Goal: Task Accomplishment & Management: Complete application form

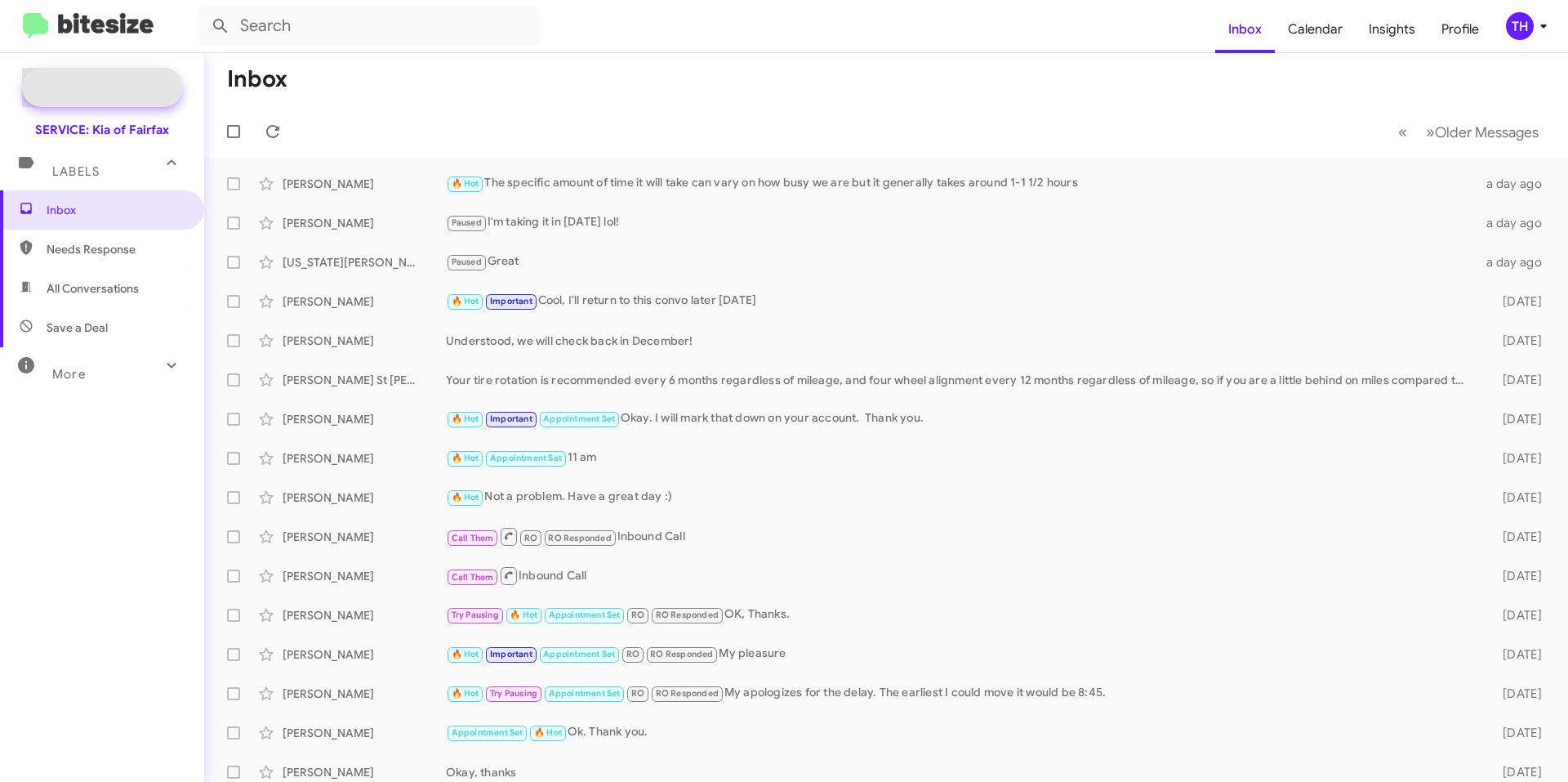
click at [71, 87] on span "Special Campaign" at bounding box center [121, 88] width 99 height 16
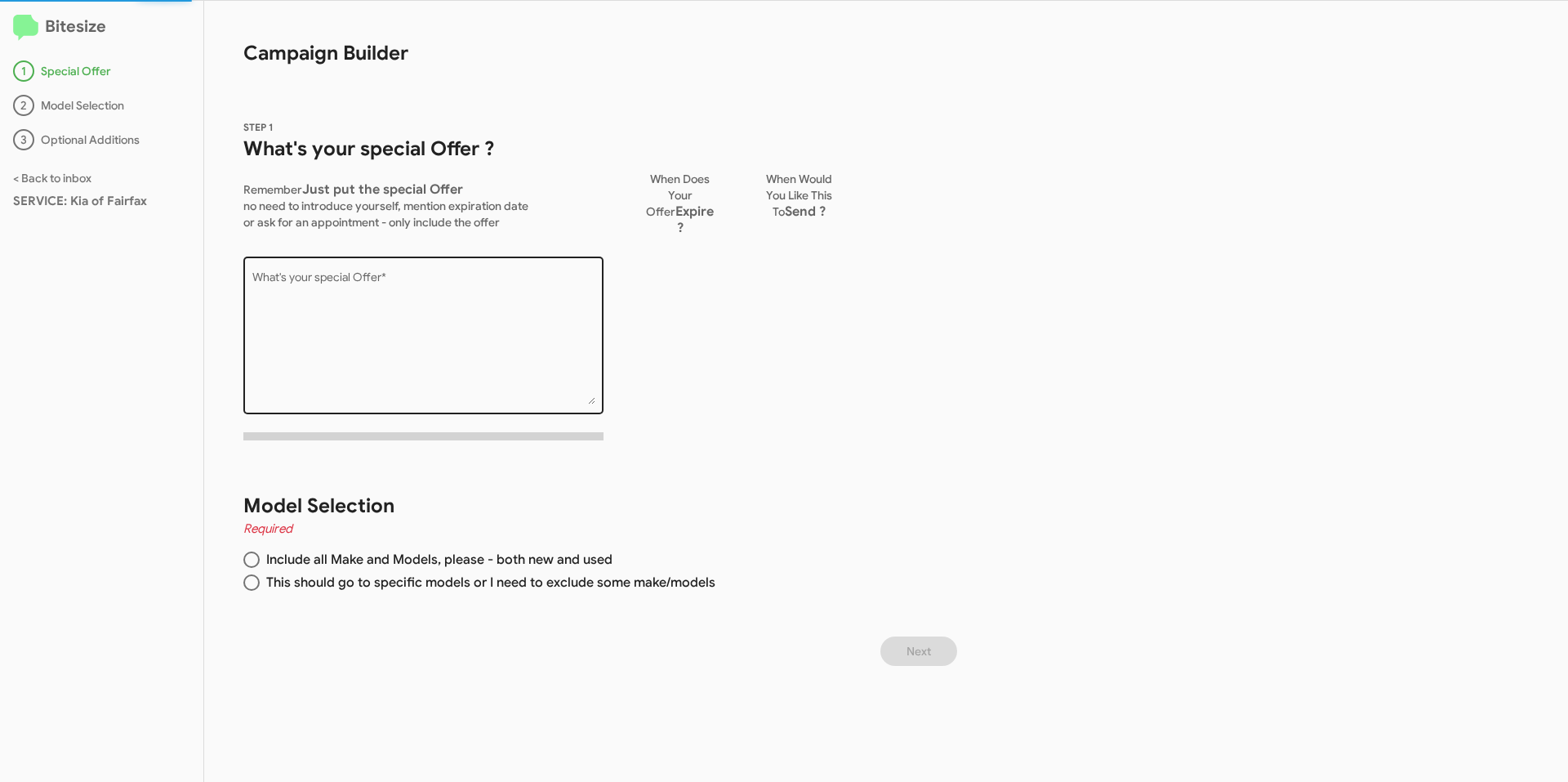
click at [457, 290] on textarea "What's your special Offer *" at bounding box center [423, 338] width 343 height 132
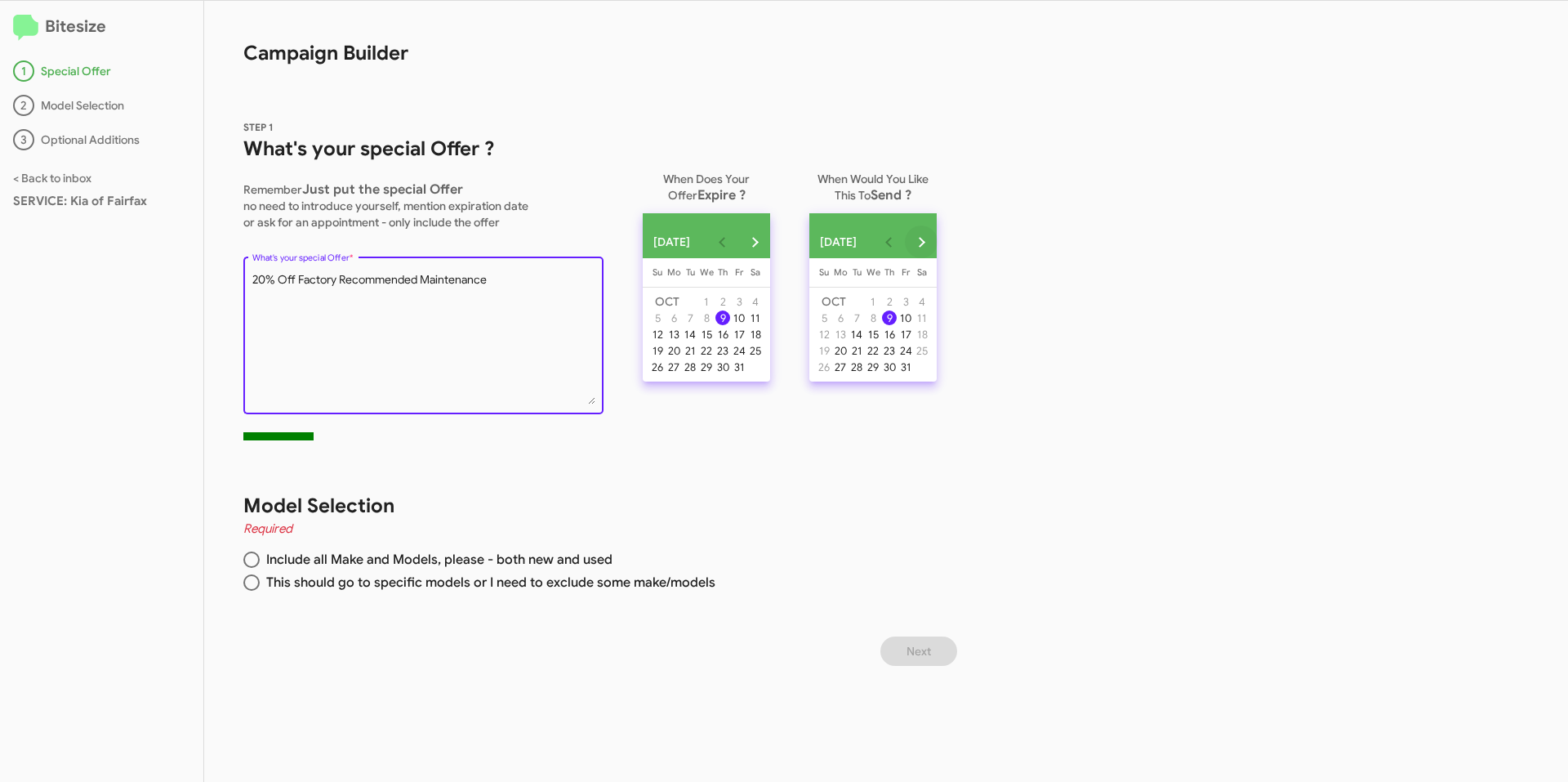
type textarea "20% Off Factory Recommended Maintenance"
click at [938, 242] on button "Next month" at bounding box center [921, 241] width 33 height 33
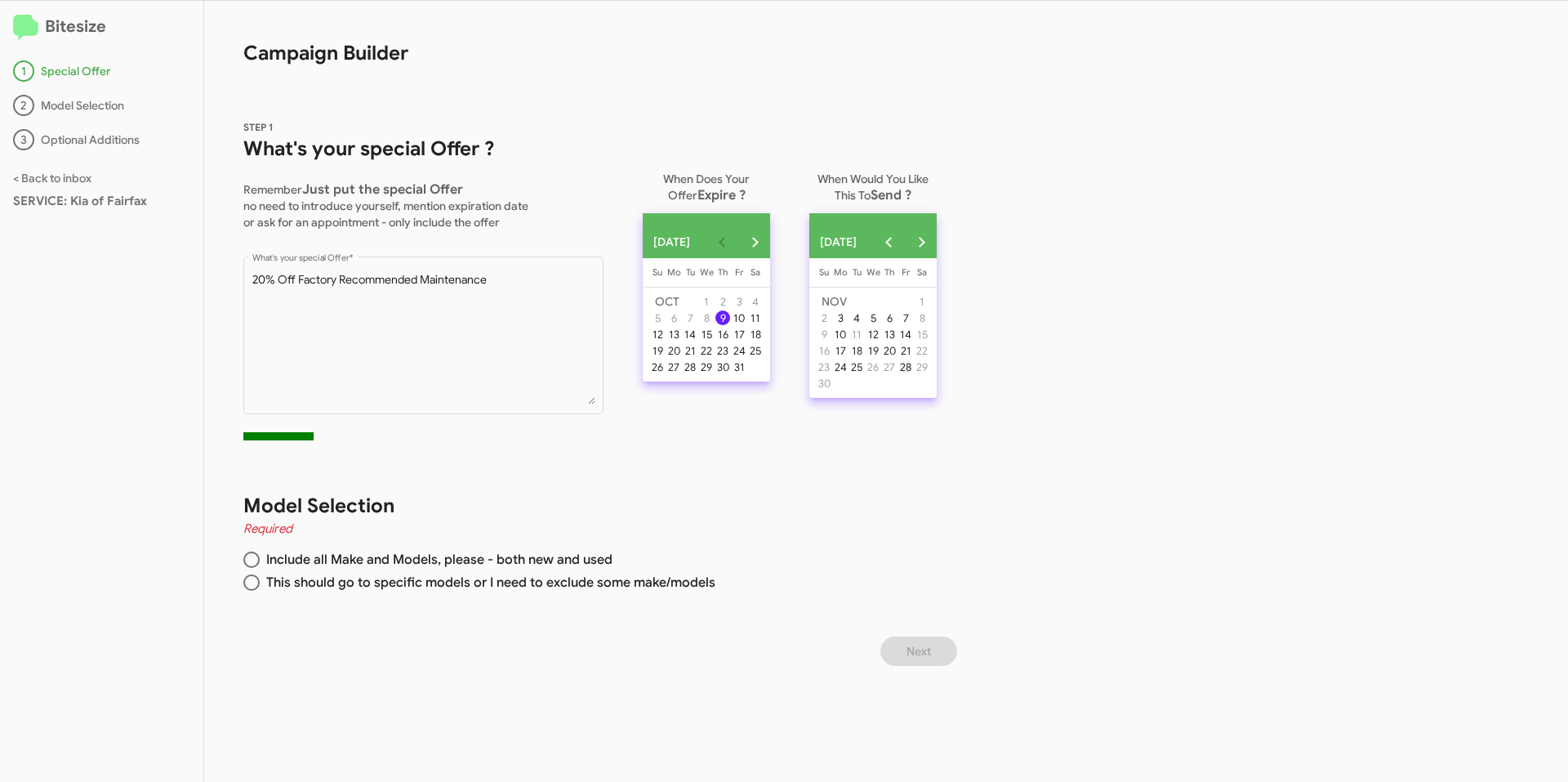
click at [913, 374] on div "28" at bounding box center [906, 366] width 14 height 14
click at [249, 585] on span at bounding box center [251, 583] width 16 height 16
click at [249, 585] on input "This should go to specific models or I need to exclude some make/models" at bounding box center [251, 583] width 16 height 16
radio input "true"
click at [951, 652] on button "Next" at bounding box center [919, 651] width 77 height 29
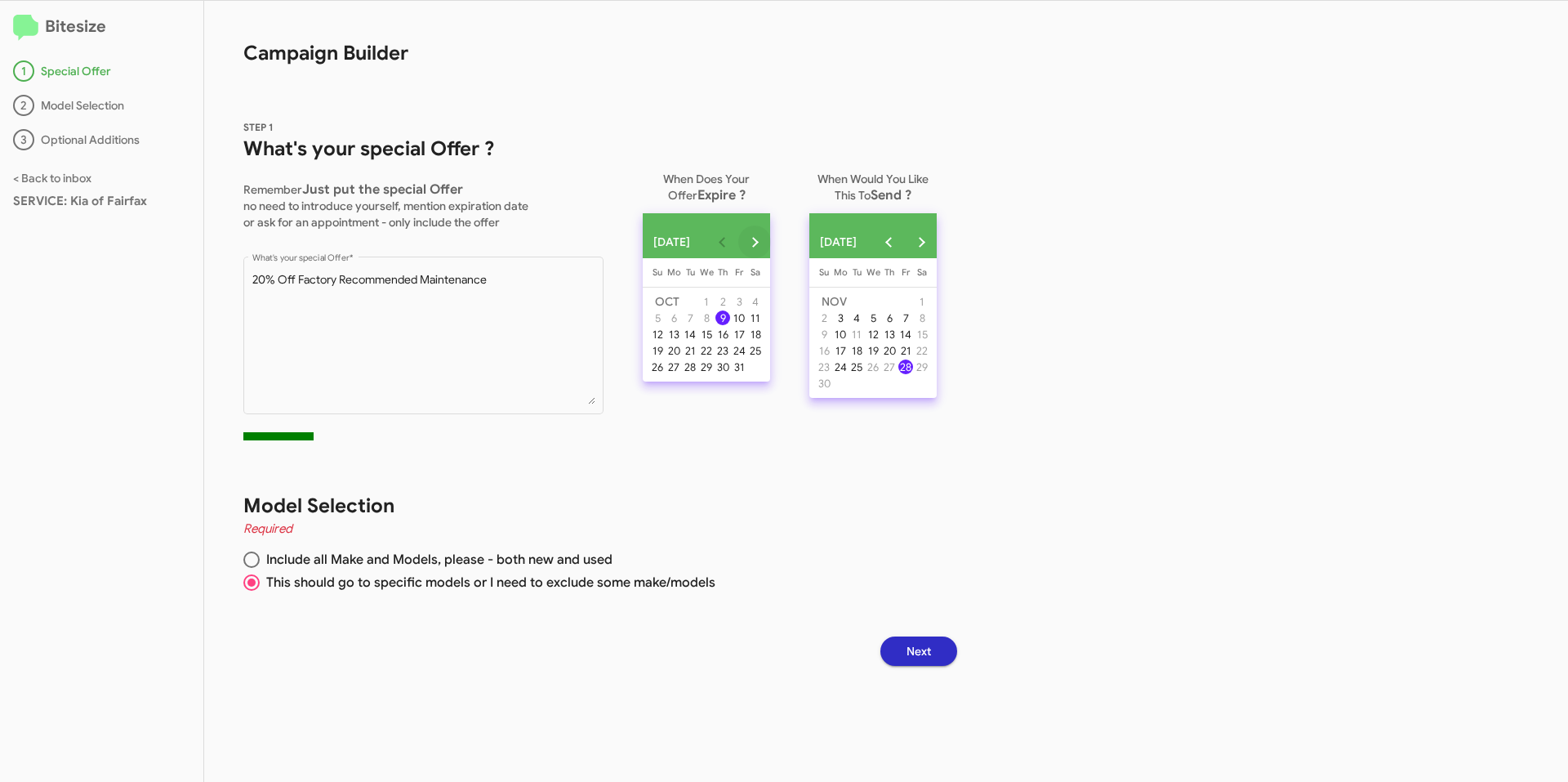
click at [771, 239] on button "Next month" at bounding box center [754, 241] width 33 height 33
click at [658, 391] on div "30" at bounding box center [658, 383] width 14 height 14
click at [905, 252] on button "Previous month" at bounding box center [888, 241] width 33 height 33
click at [897, 325] on div "9" at bounding box center [889, 317] width 14 height 14
click at [905, 646] on button "Next" at bounding box center [919, 651] width 77 height 29
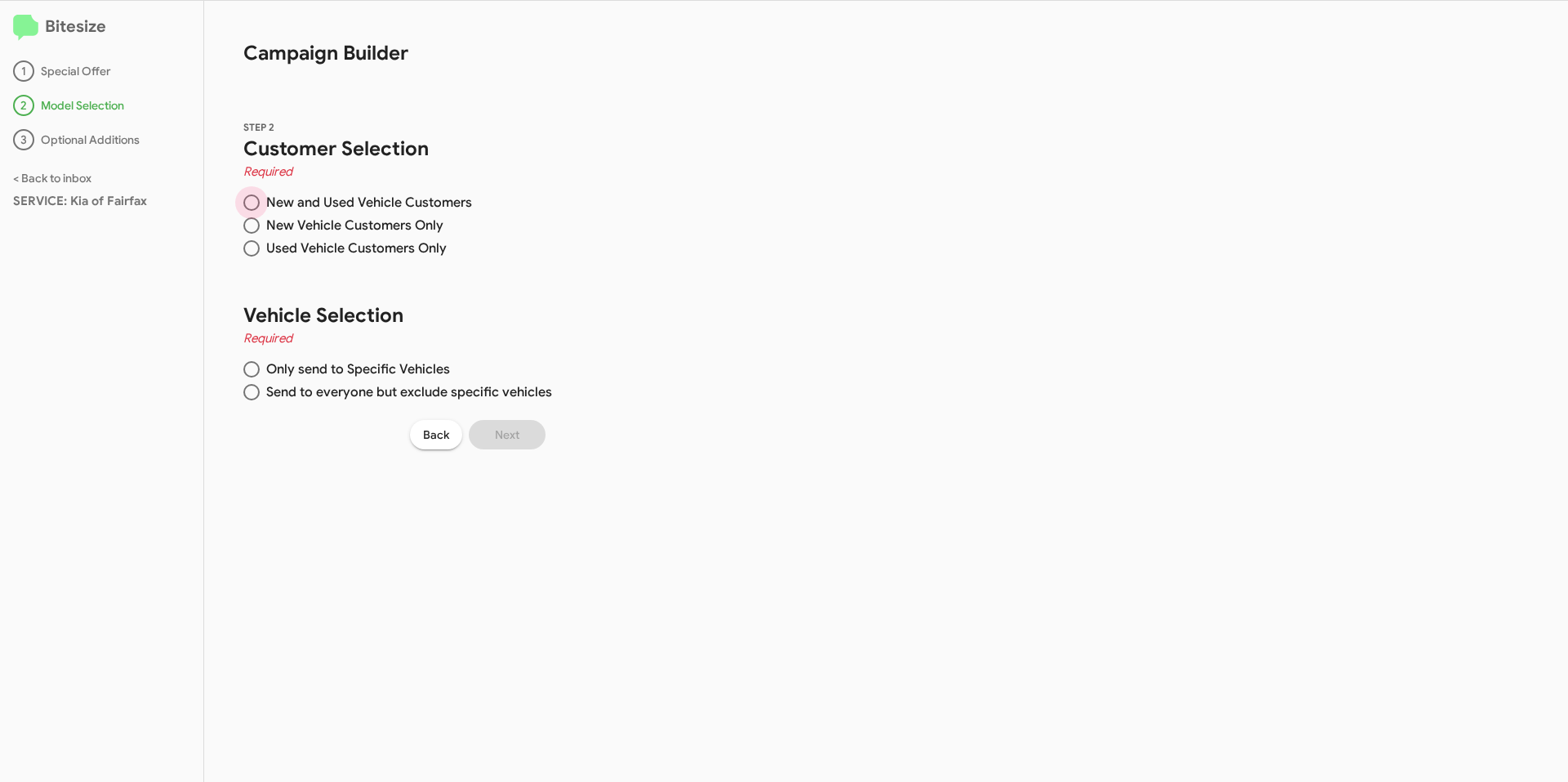
click at [272, 206] on span "New and Used Vehicle Customers" at bounding box center [366, 203] width 213 height 16
click at [260, 206] on input "New and Used Vehicle Customers" at bounding box center [251, 203] width 16 height 16
radio input "true"
click at [258, 394] on span at bounding box center [251, 392] width 16 height 16
click at [258, 394] on input "Send to everyone but exclude specific vehicles" at bounding box center [251, 392] width 16 height 16
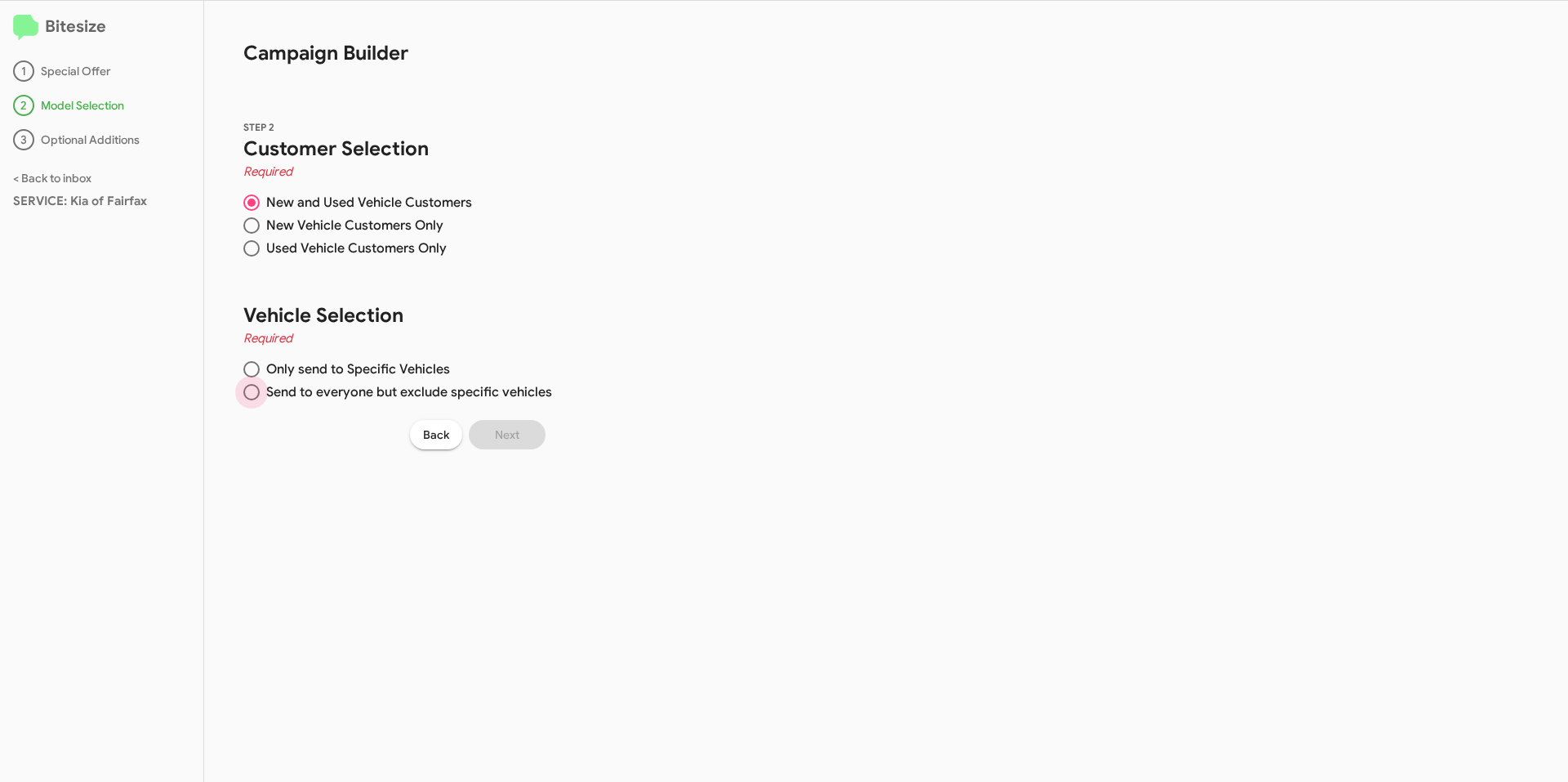
radio input "true"
click at [247, 364] on span at bounding box center [251, 369] width 16 height 16
click at [247, 364] on input "Only send to Specific Vehicles" at bounding box center [251, 369] width 16 height 16
radio input "true"
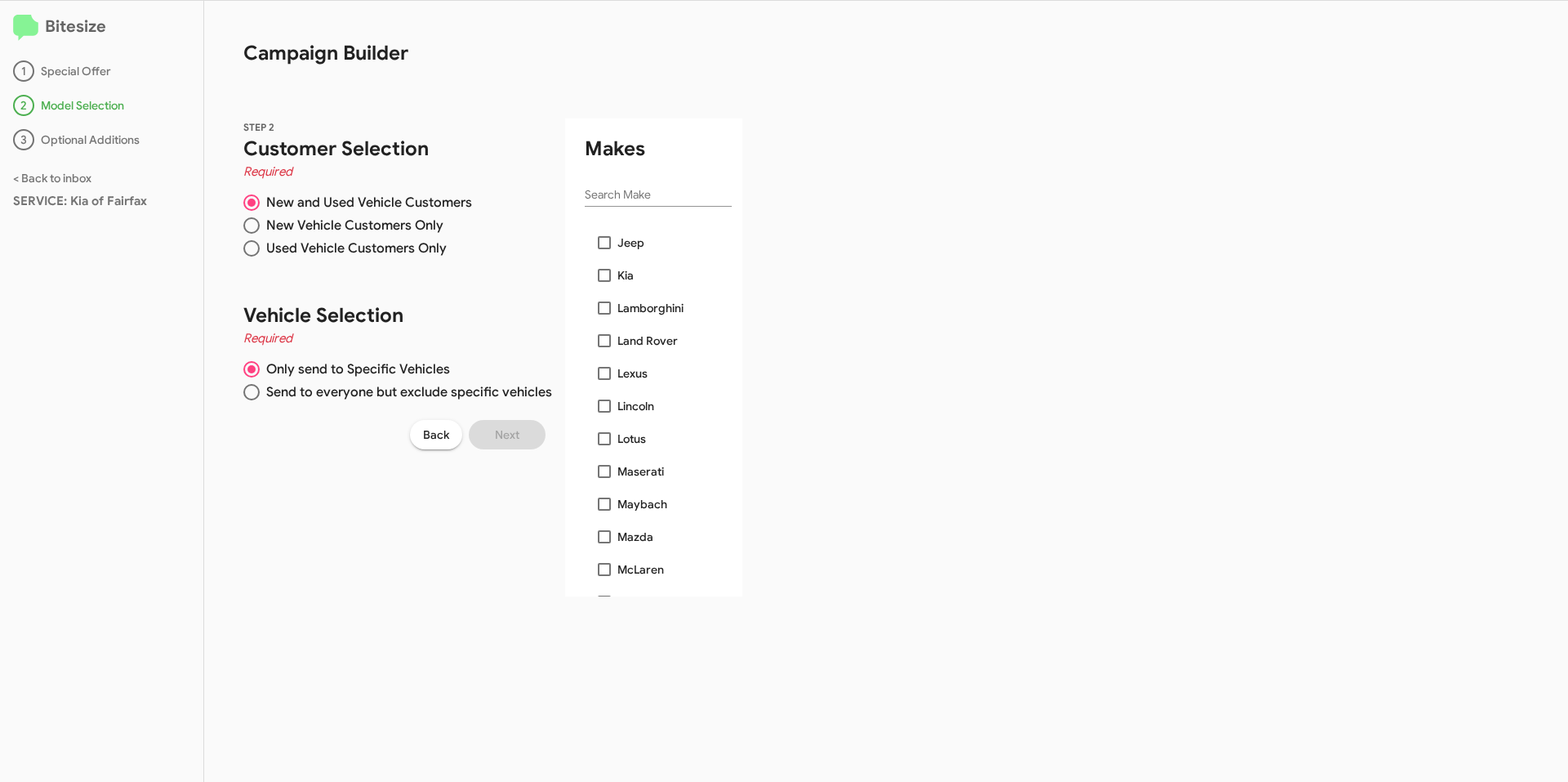
scroll to position [736, 0]
click at [603, 238] on label "Kia" at bounding box center [616, 248] width 36 height 20
click at [604, 254] on input "Kia" at bounding box center [604, 254] width 1 height 1
checkbox input "true"
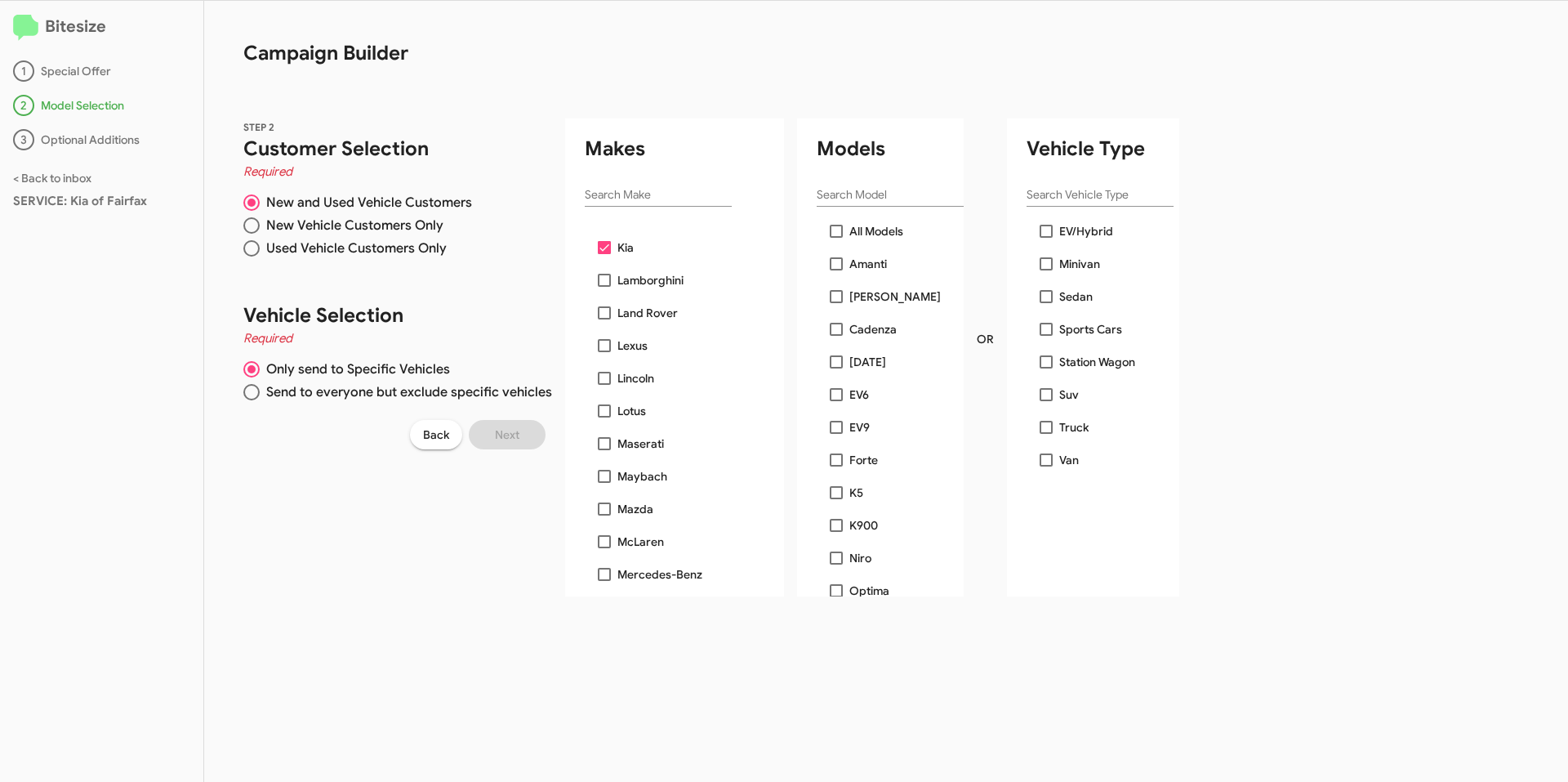
click at [876, 219] on div "Search Model" at bounding box center [890, 198] width 147 height 46
click at [867, 226] on span "All Models" at bounding box center [876, 231] width 54 height 20
click at [836, 238] on input "All Models" at bounding box center [835, 238] width 1 height 1
checkbox input "true"
click at [528, 434] on button "Next" at bounding box center [507, 434] width 77 height 29
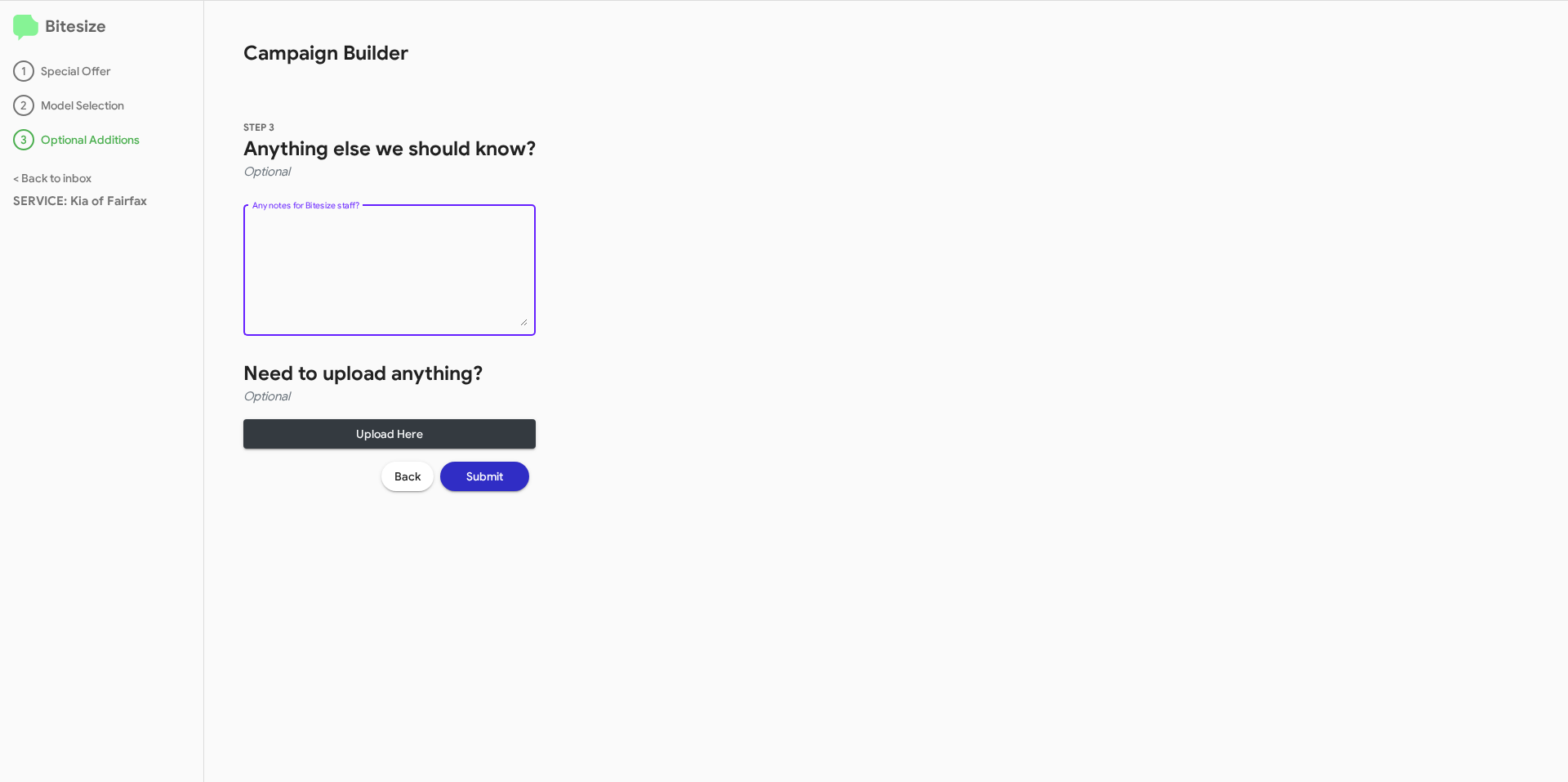
click at [457, 281] on textarea "Any notes for Bitesize staff?" at bounding box center [390, 273] width 275 height 106
click at [266, 240] on textarea "Any notes for Bitesize staff?" at bounding box center [390, 273] width 275 height 106
click at [493, 251] on textarea "Any notes for Bitesize staff?" at bounding box center [390, 273] width 275 height 106
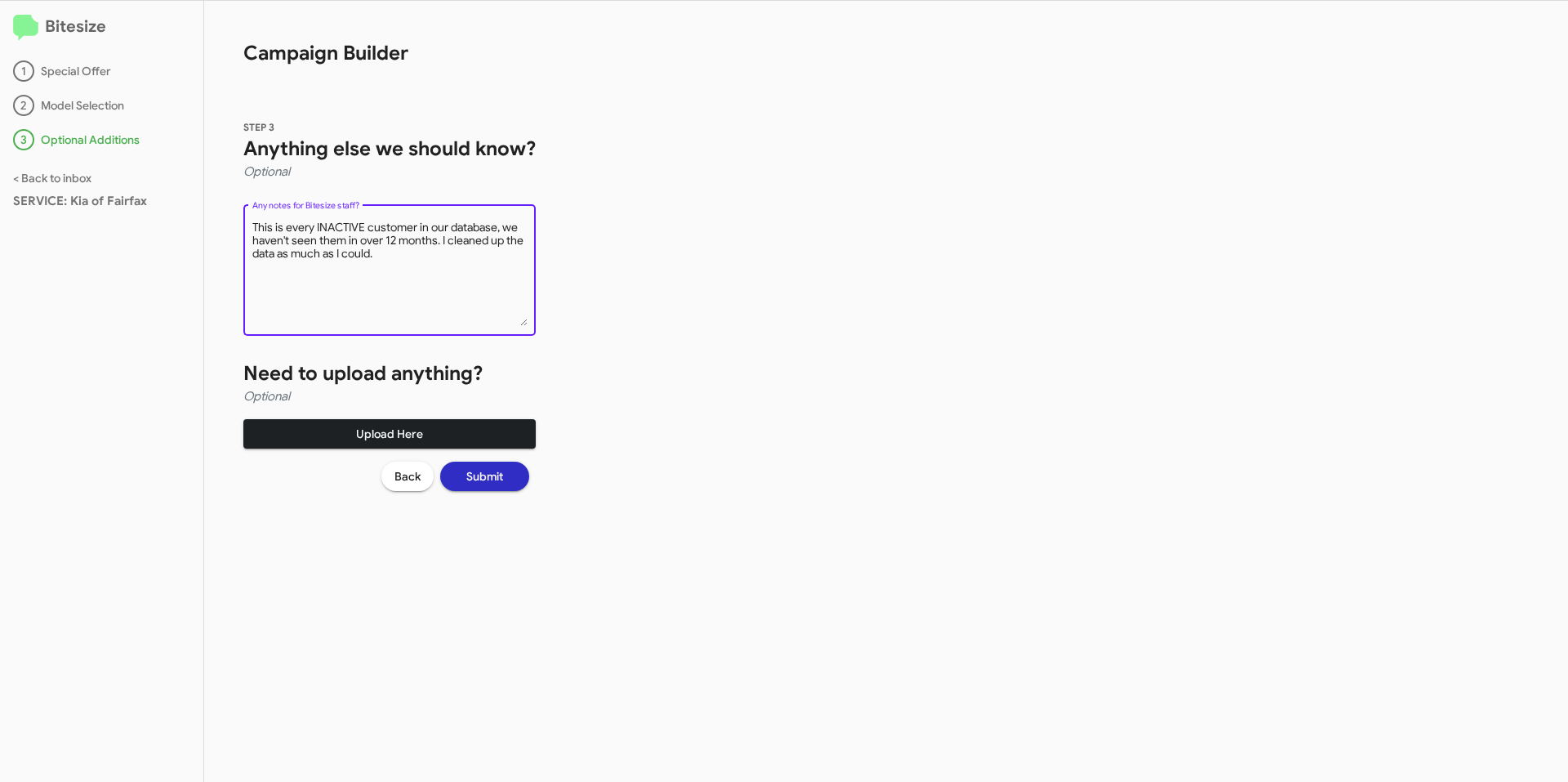
type textarea "This is every INACTIVE customer in our database, we haven't seen them in over 1…"
click at [482, 443] on span "Upload Here" at bounding box center [390, 433] width 266 height 29
click at [430, 441] on span "Upload Here" at bounding box center [390, 433] width 266 height 29
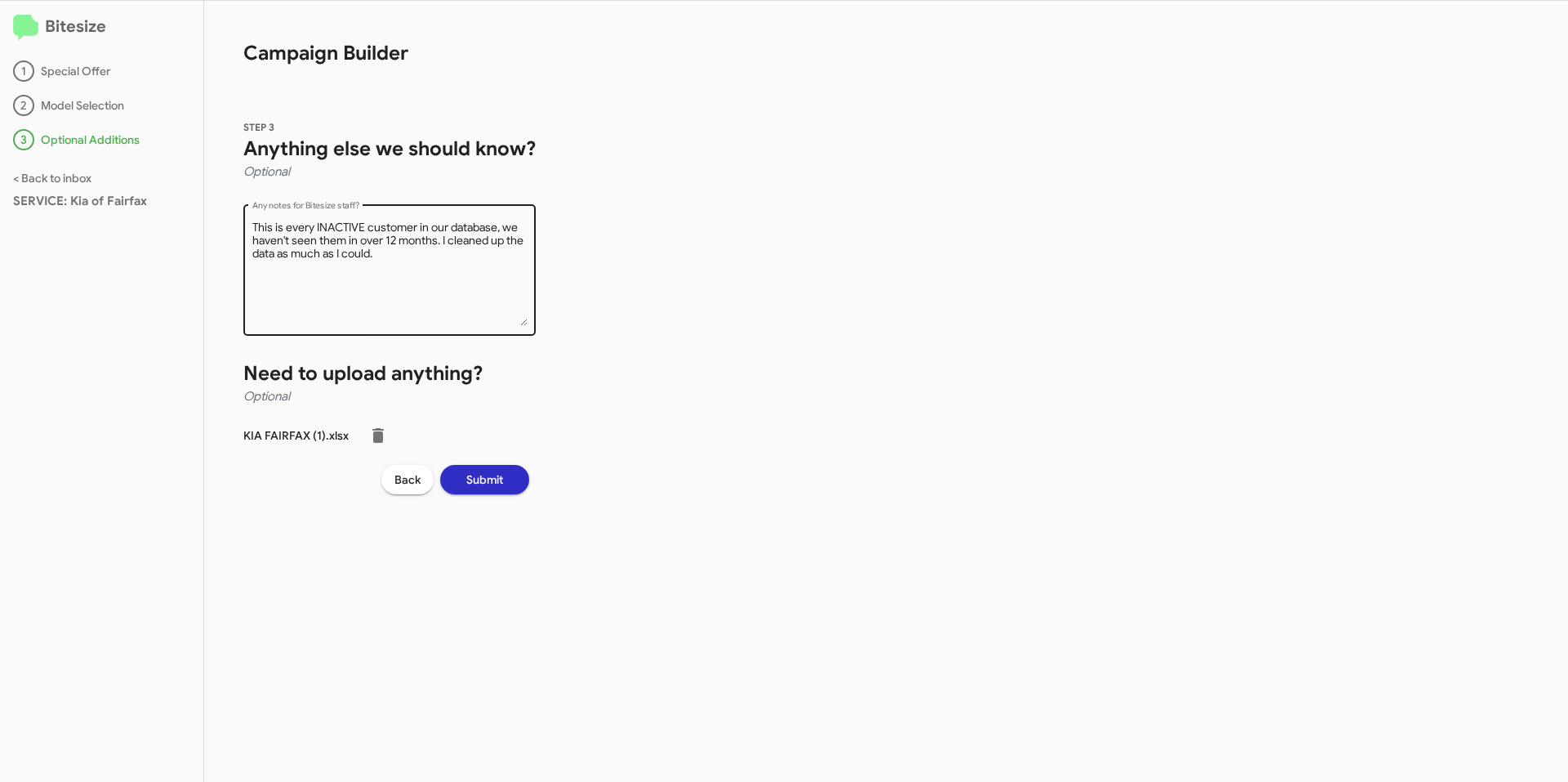
click at [407, 260] on textarea "Any notes for Bitesize staff?" at bounding box center [390, 273] width 275 height 106
click at [272, 433] on p "KIA FAIRFAX (1).xlsx" at bounding box center [296, 435] width 105 height 16
click at [482, 494] on span "Submit" at bounding box center [484, 479] width 37 height 29
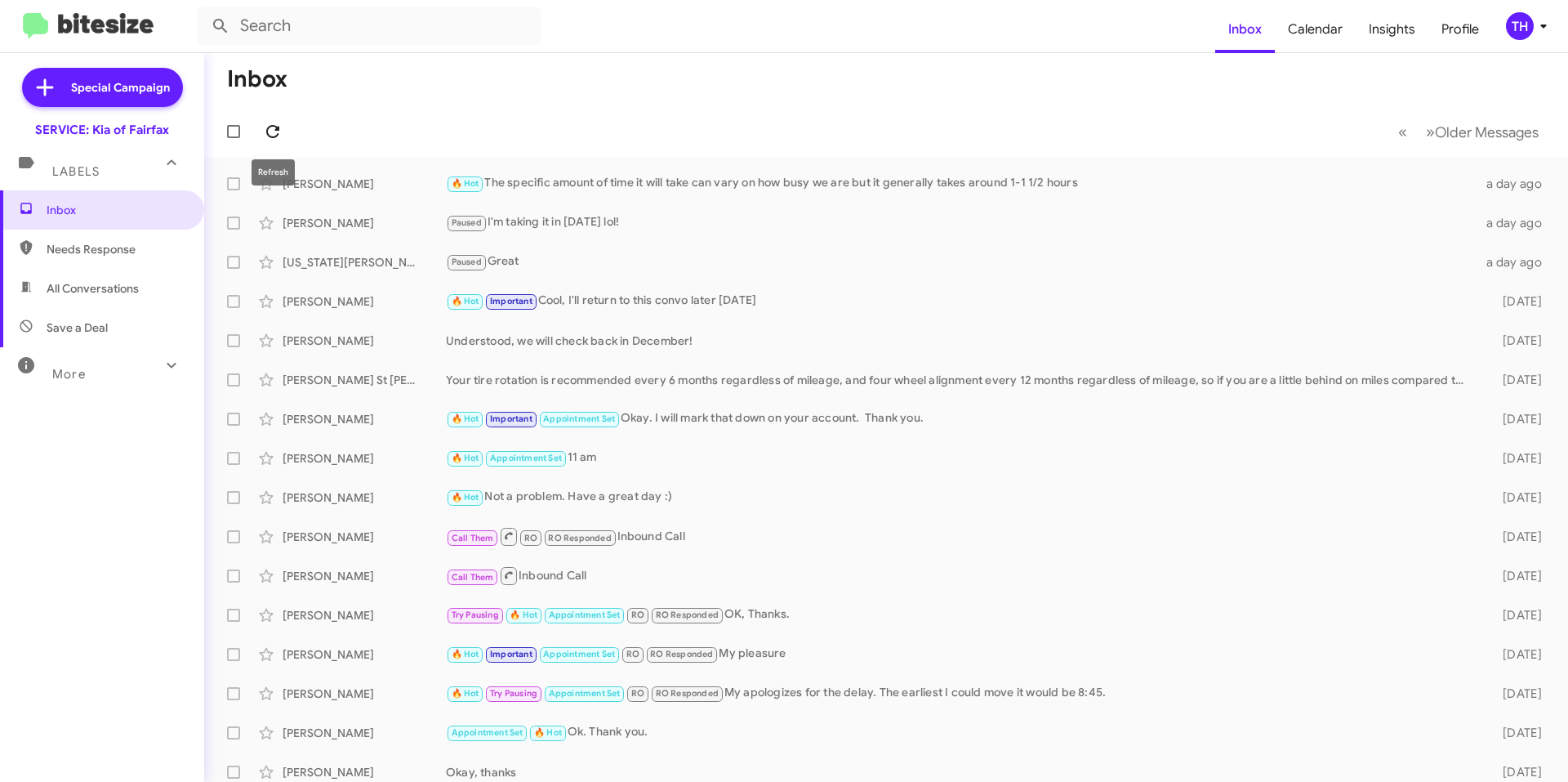
click at [285, 130] on span at bounding box center [273, 131] width 33 height 20
